Goal: Download file/media

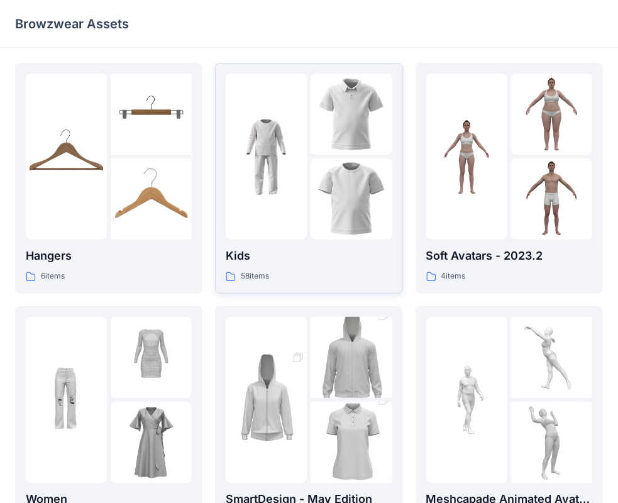
click at [271, 124] on div at bounding box center [266, 157] width 81 height 166
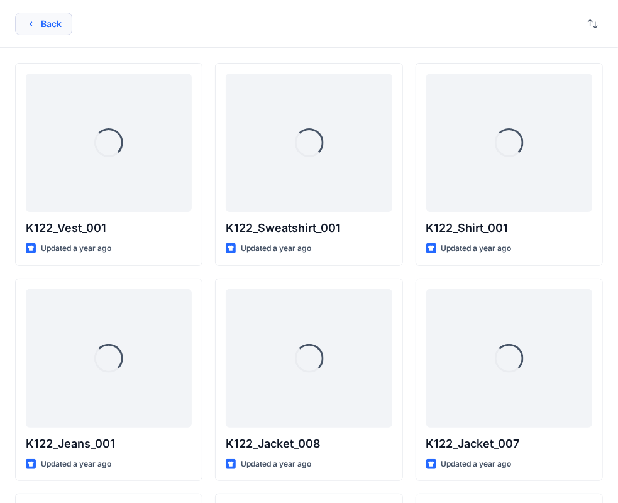
click at [20, 23] on button "Back" at bounding box center [43, 24] width 57 height 23
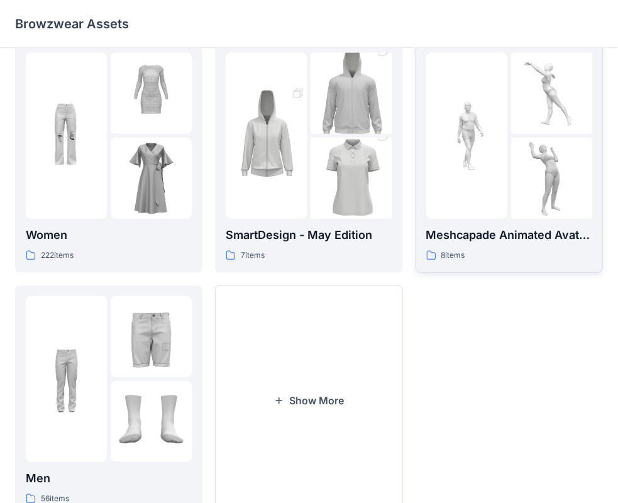
scroll to position [312, 0]
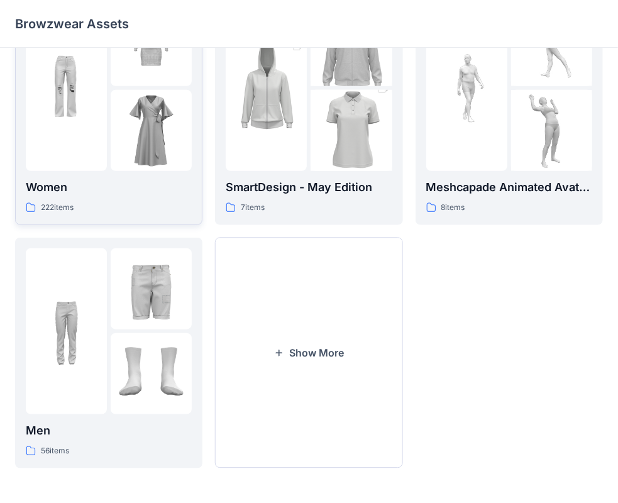
click at [20, 124] on link "Women 222 items" at bounding box center [108, 109] width 187 height 231
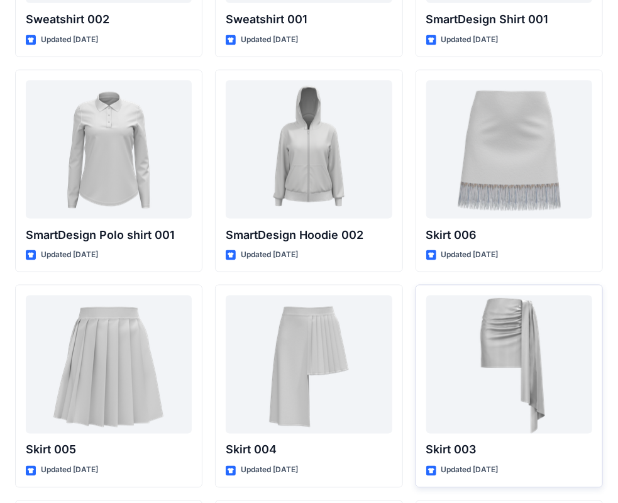
scroll to position [6254, 0]
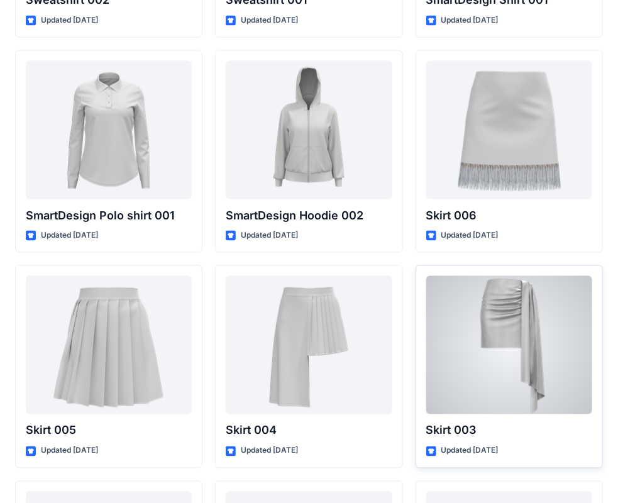
click at [481, 312] on div at bounding box center [509, 345] width 166 height 138
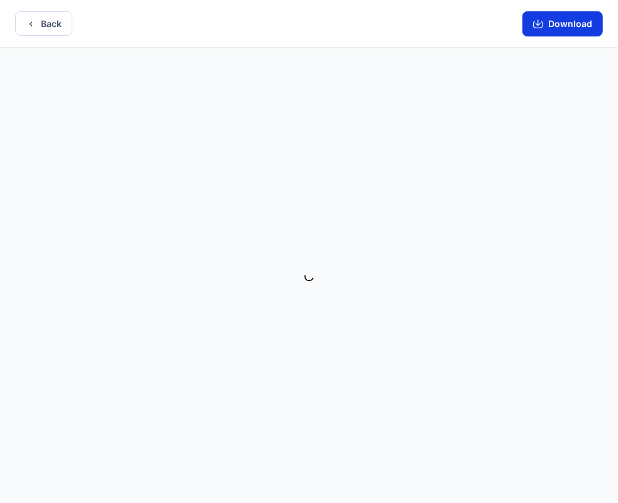
click at [571, 21] on button "Download" at bounding box center [562, 23] width 80 height 25
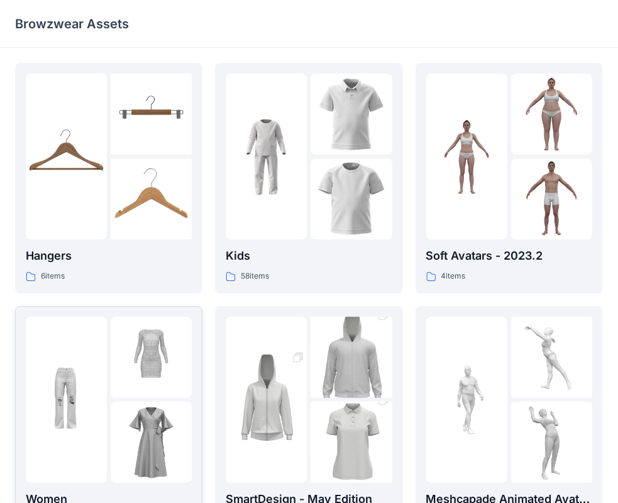
click at [153, 356] on img at bounding box center [151, 357] width 81 height 81
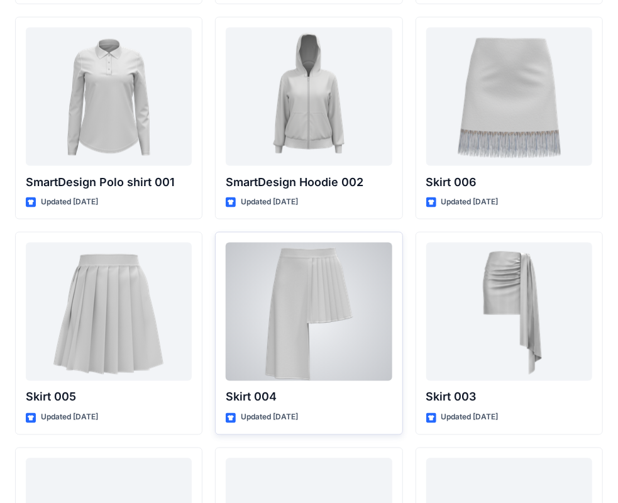
scroll to position [6376, 0]
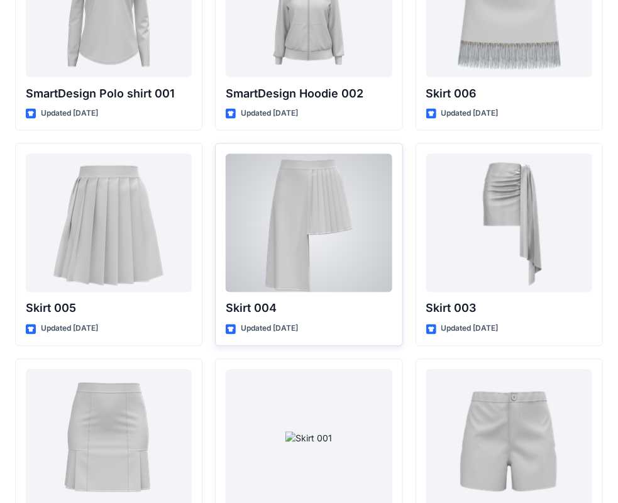
click at [396, 226] on div "Skirt 004 Updated 2 years ago" at bounding box center [308, 244] width 187 height 203
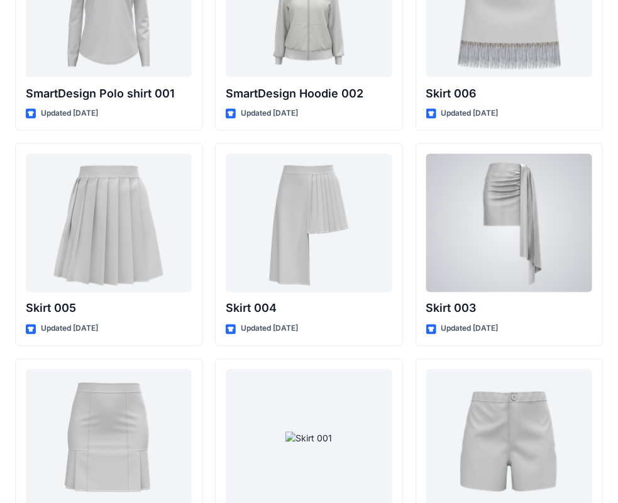
click at [447, 217] on div at bounding box center [509, 223] width 166 height 138
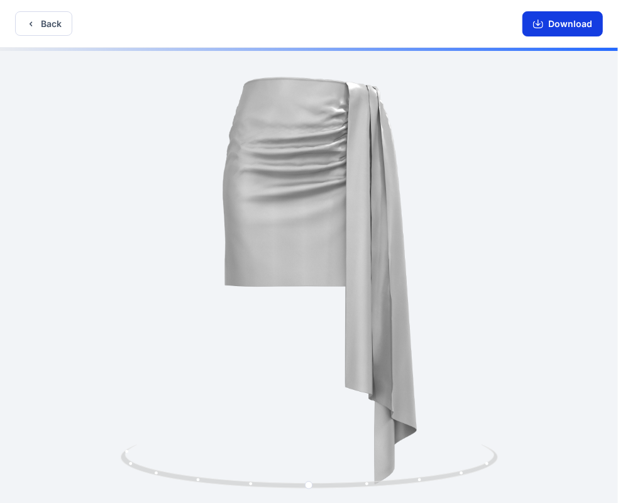
click at [573, 25] on button "Download" at bounding box center [562, 23] width 80 height 25
